Goal: Task Accomplishment & Management: Manage account settings

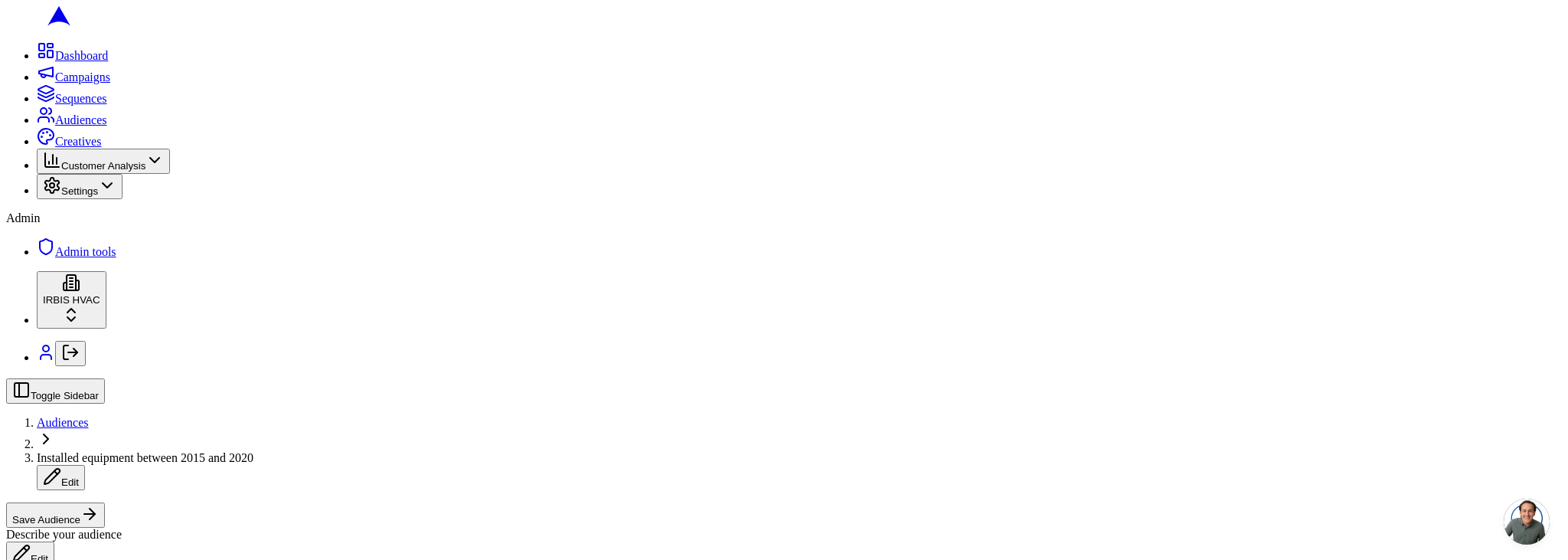
click at [105, 502] on button "Save Audience" at bounding box center [55, 515] width 99 height 25
click at [187, 502] on button "Edit" at bounding box center [163, 515] width 48 height 25
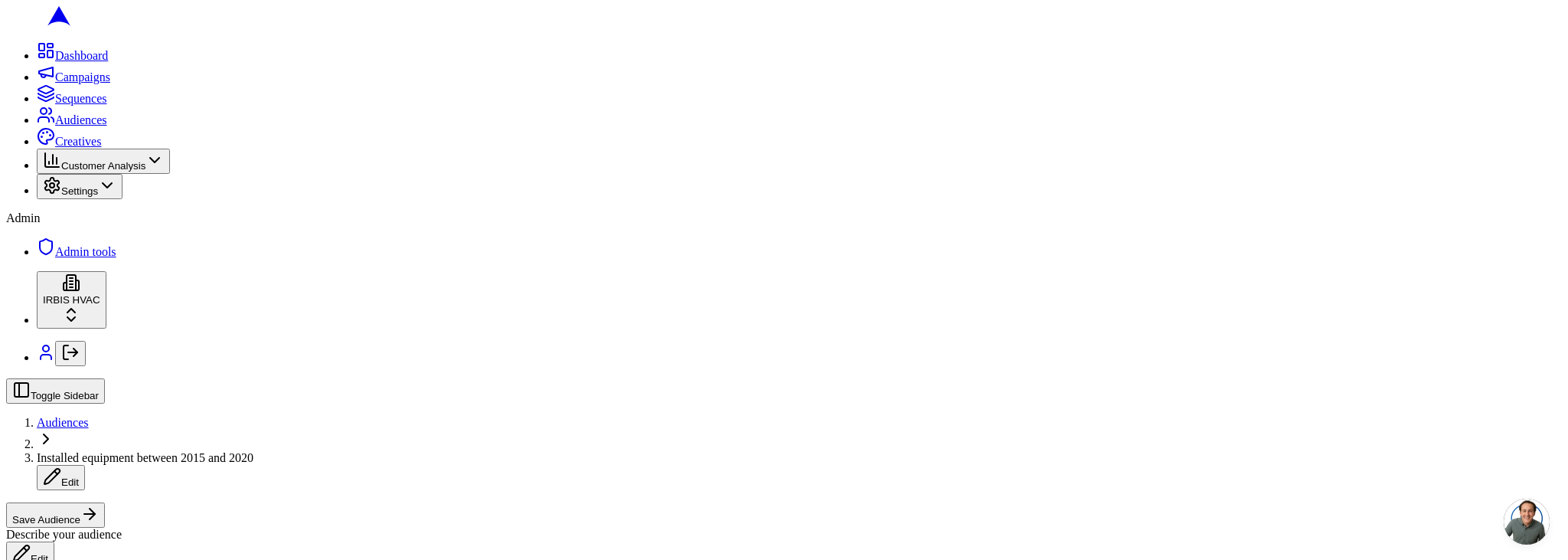
click at [105, 502] on button "Save Audience" at bounding box center [55, 515] width 99 height 25
